Goal: Find specific page/section: Find specific page/section

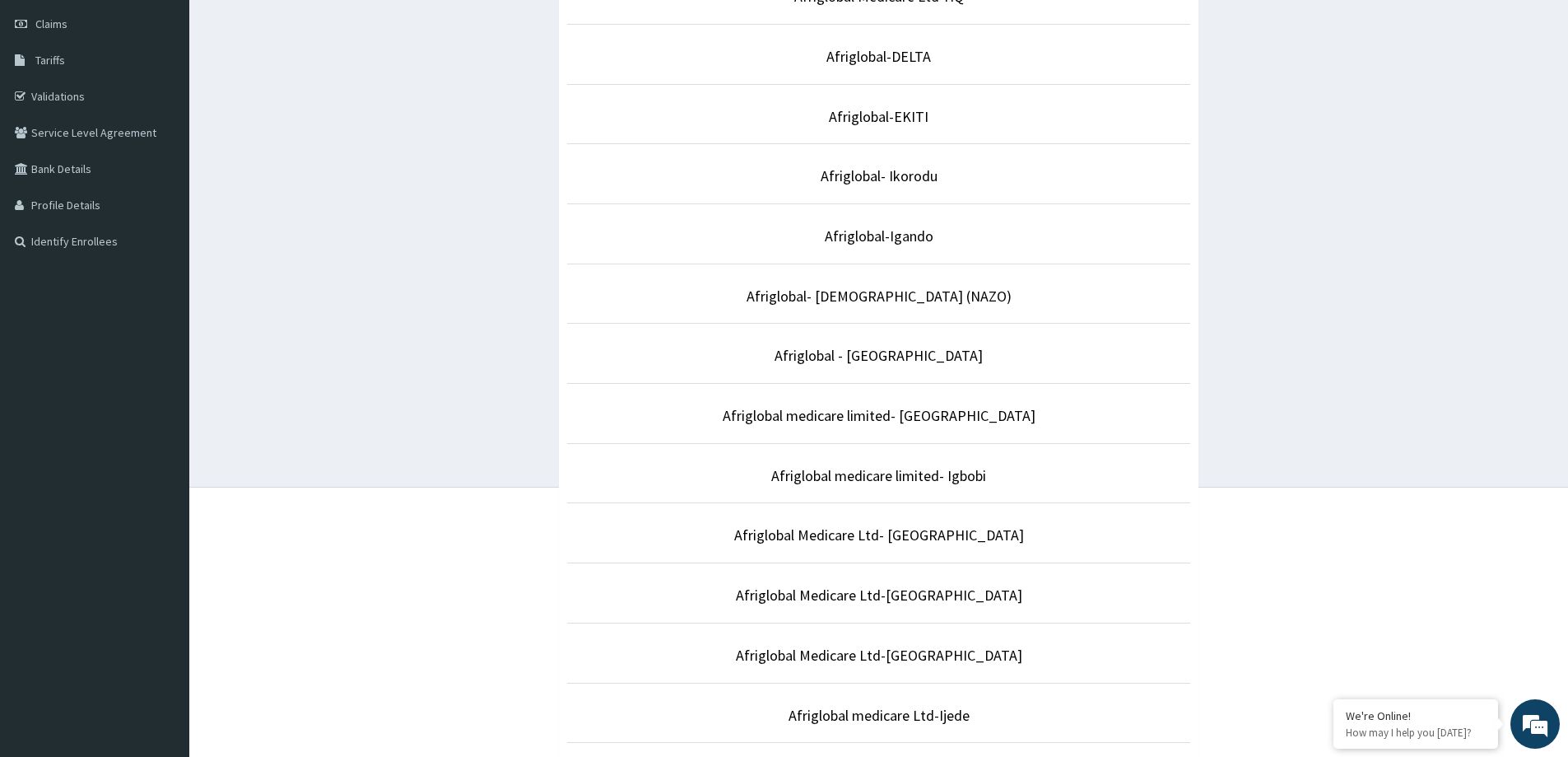
scroll to position [247, 0]
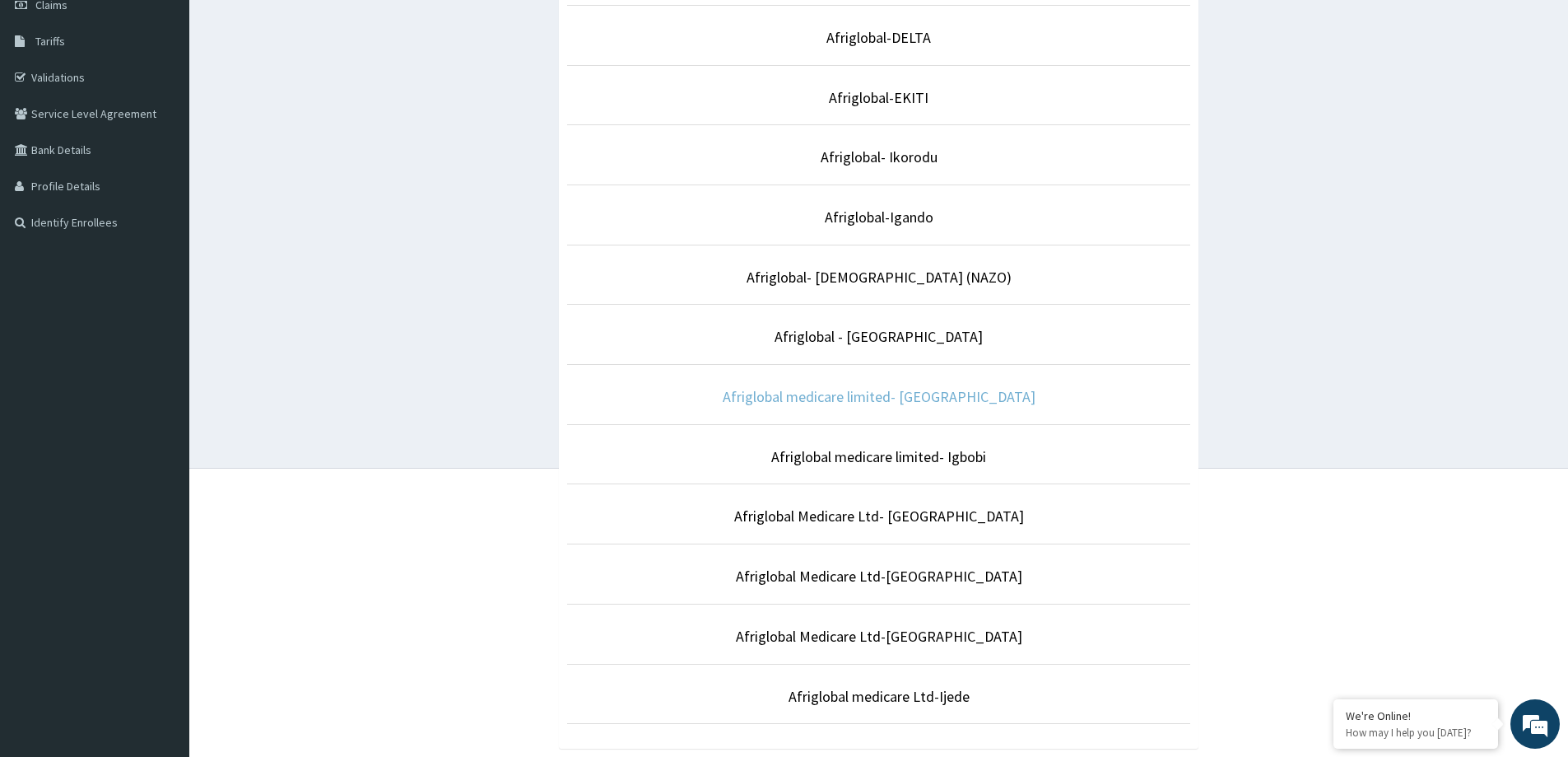
click at [952, 397] on link "Afriglobal medicare limited- [GEOGRAPHIC_DATA]" at bounding box center [879, 396] width 313 height 19
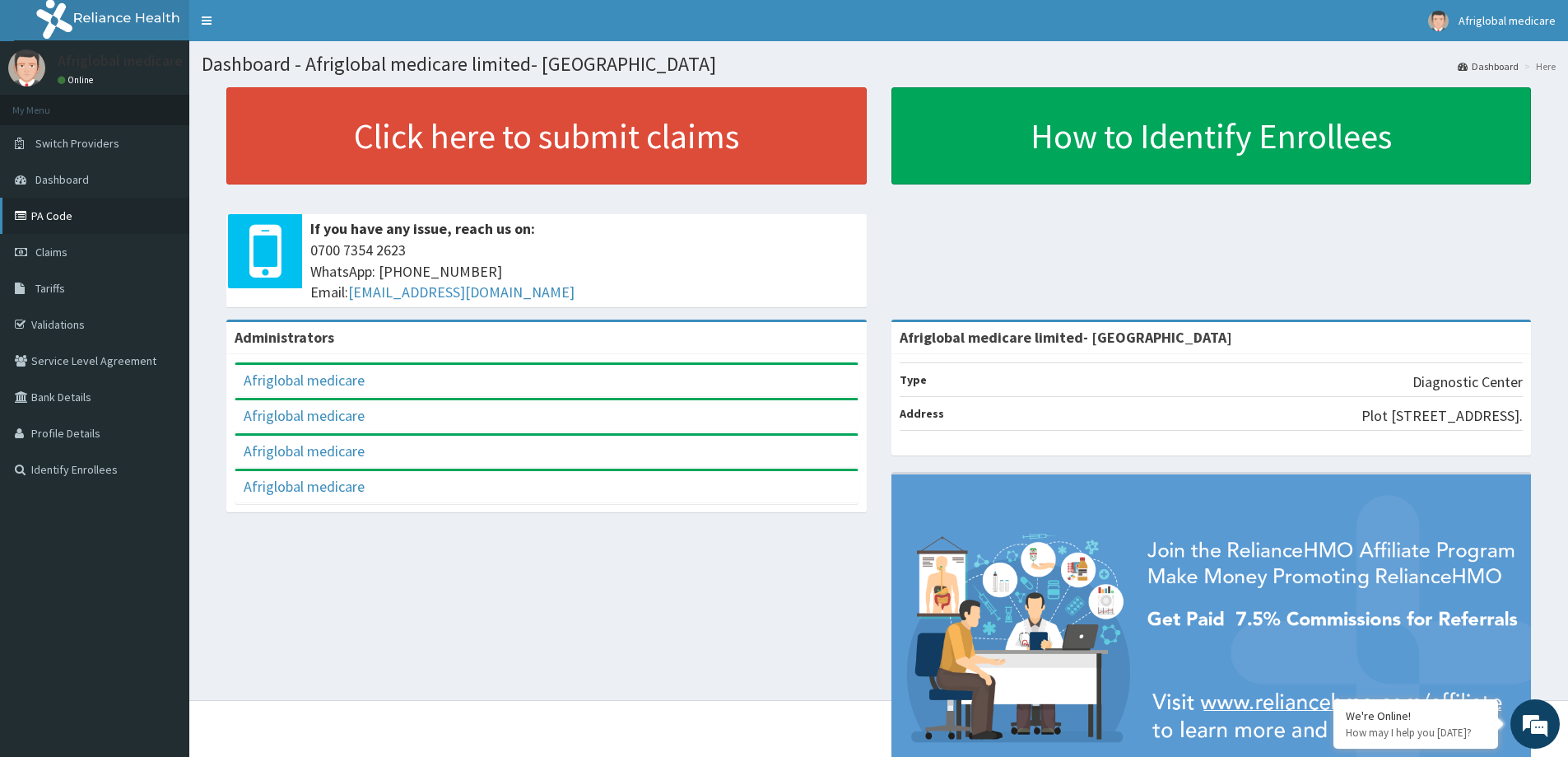
click at [76, 214] on link "PA Code" at bounding box center [95, 215] width 190 height 37
